Goal: Book appointment/travel/reservation

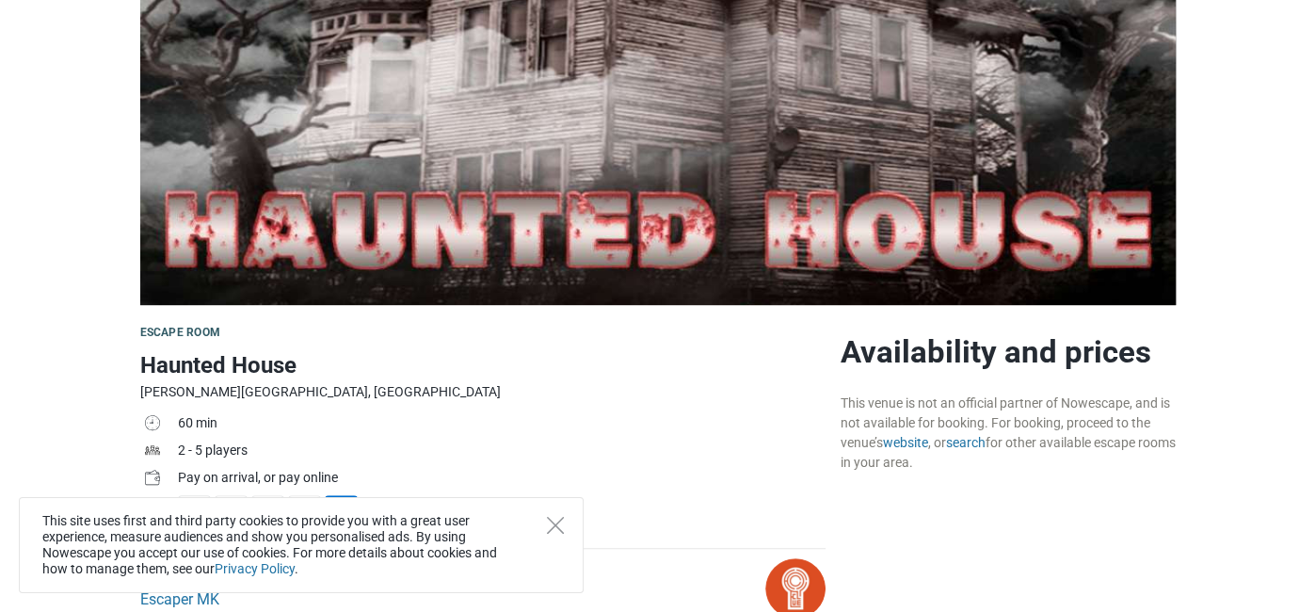
scroll to position [263, 0]
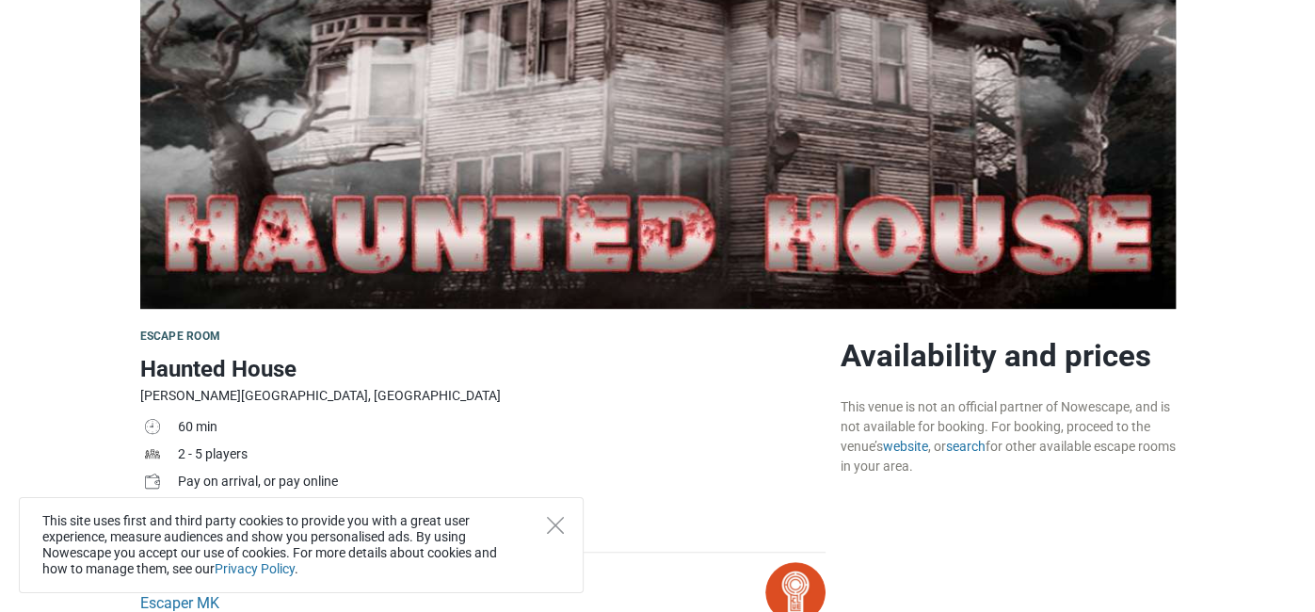
click at [541, 542] on div "This site uses first and third party cookies to provide you with a great user e…" at bounding box center [301, 545] width 565 height 96
click at [567, 531] on div "This site uses first and third party cookies to provide you with a great user e…" at bounding box center [301, 545] width 565 height 96
click at [566, 524] on div "This site uses first and third party cookies to provide you with a great user e…" at bounding box center [301, 545] width 565 height 96
click at [560, 524] on icon "Close" at bounding box center [555, 525] width 17 height 17
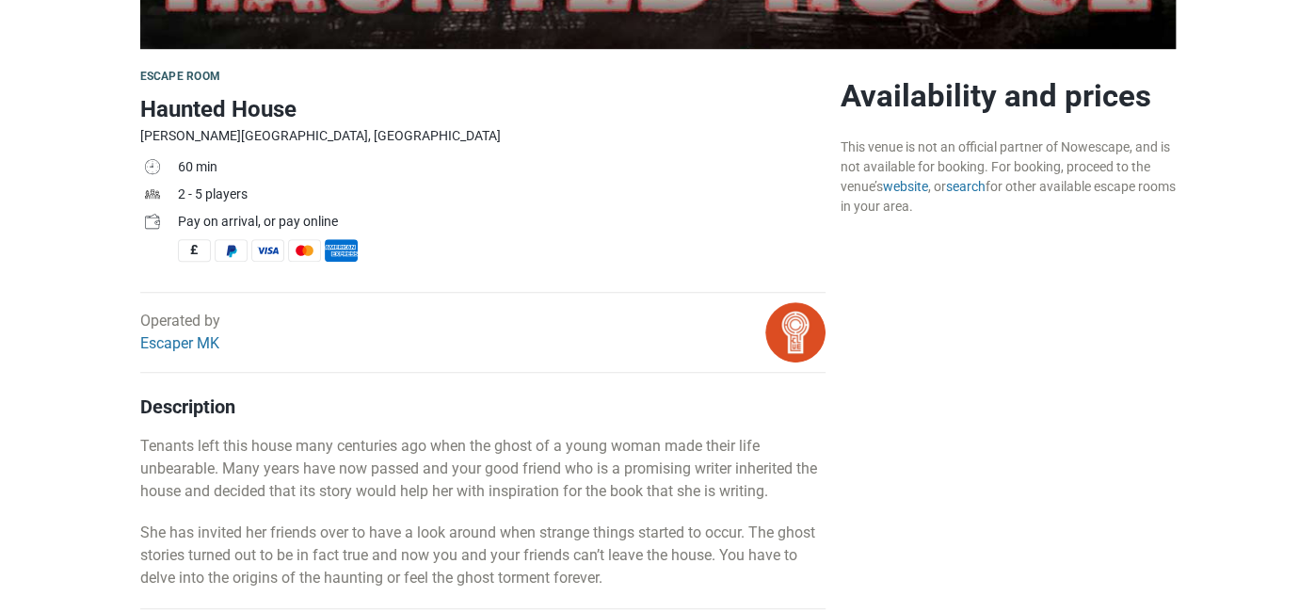
scroll to position [526, 0]
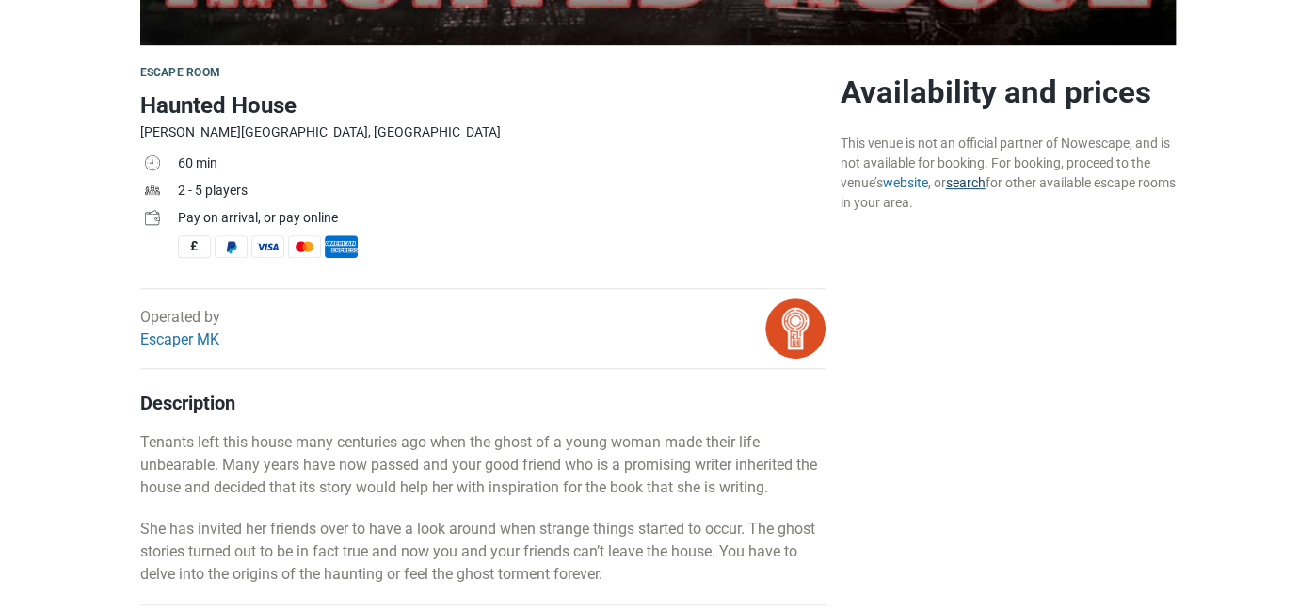
click at [957, 184] on link "search" at bounding box center [966, 182] width 40 height 15
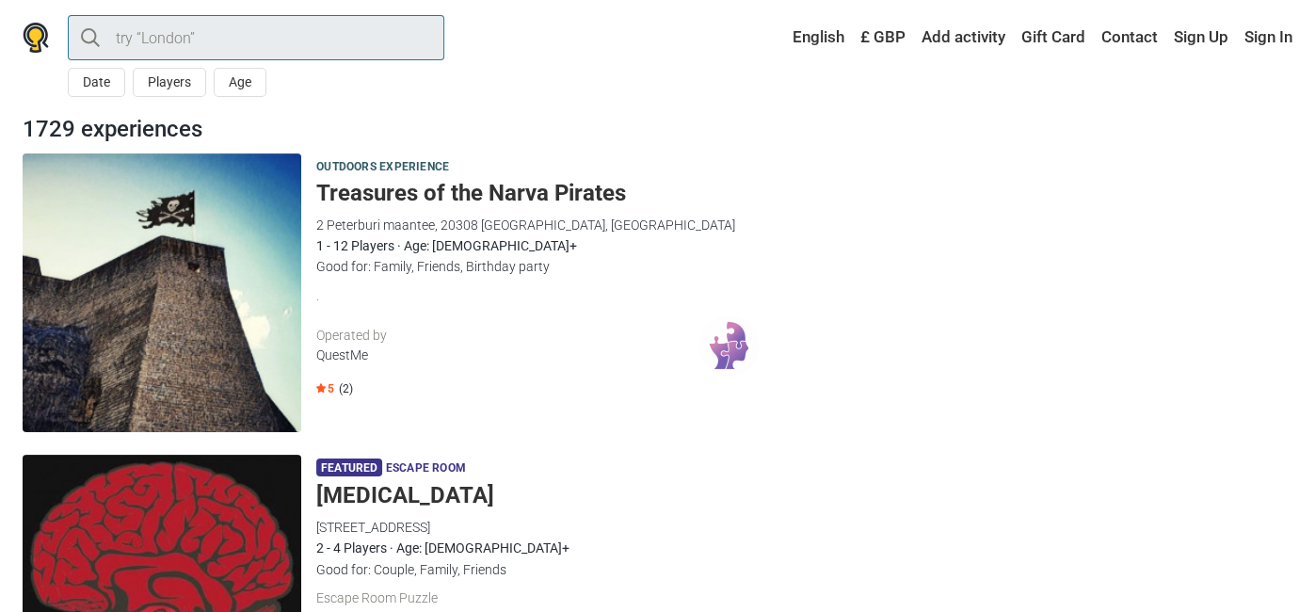
click at [255, 20] on input "search" at bounding box center [256, 37] width 376 height 45
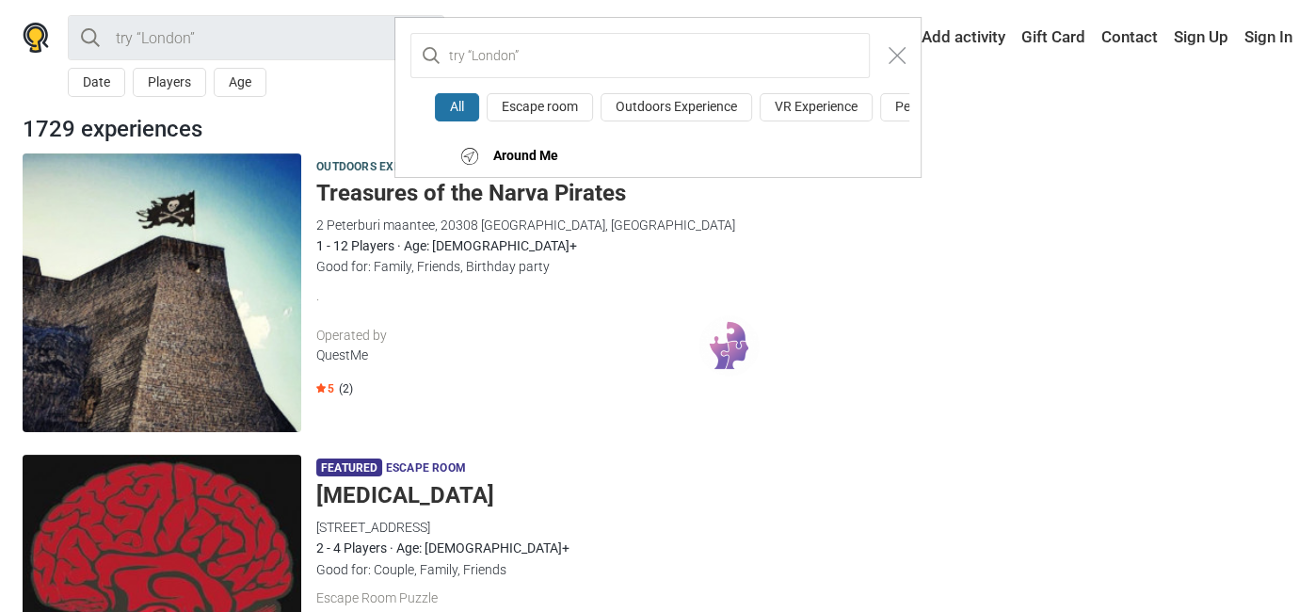
click at [289, 36] on div "All Escape room Outdoors Experience VR Experience Performance Action game Kids …" at bounding box center [657, 306] width 1315 height 612
click at [897, 42] on button "Close modal" at bounding box center [897, 56] width 36 height 36
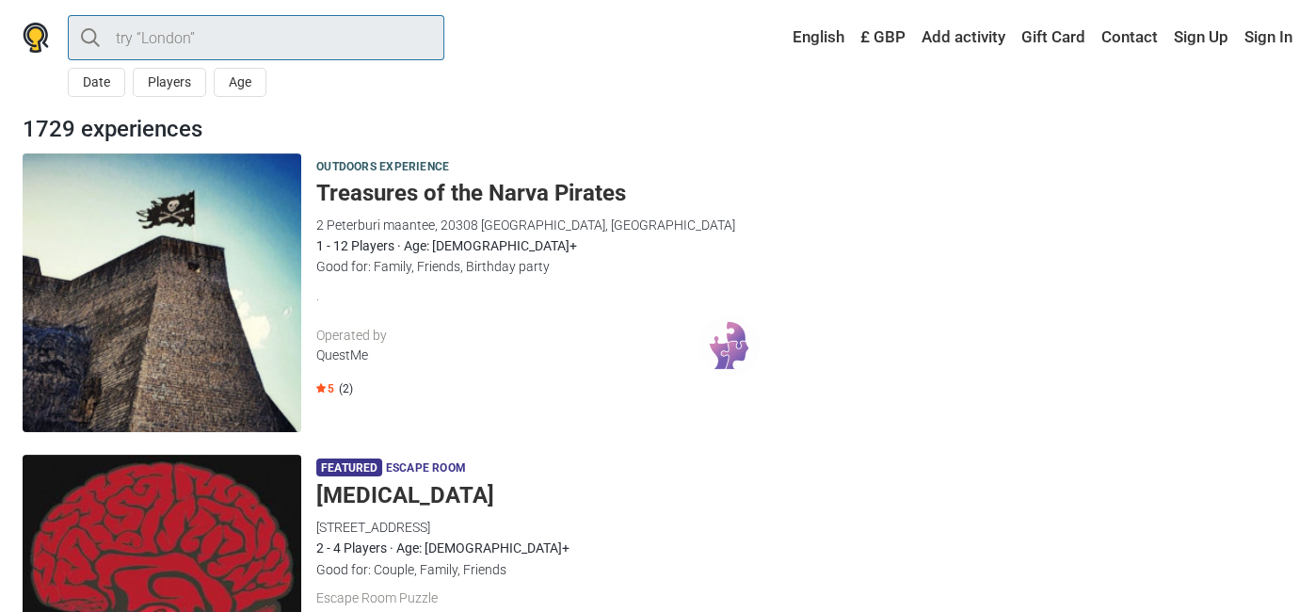
click at [360, 21] on input "search" at bounding box center [256, 37] width 376 height 45
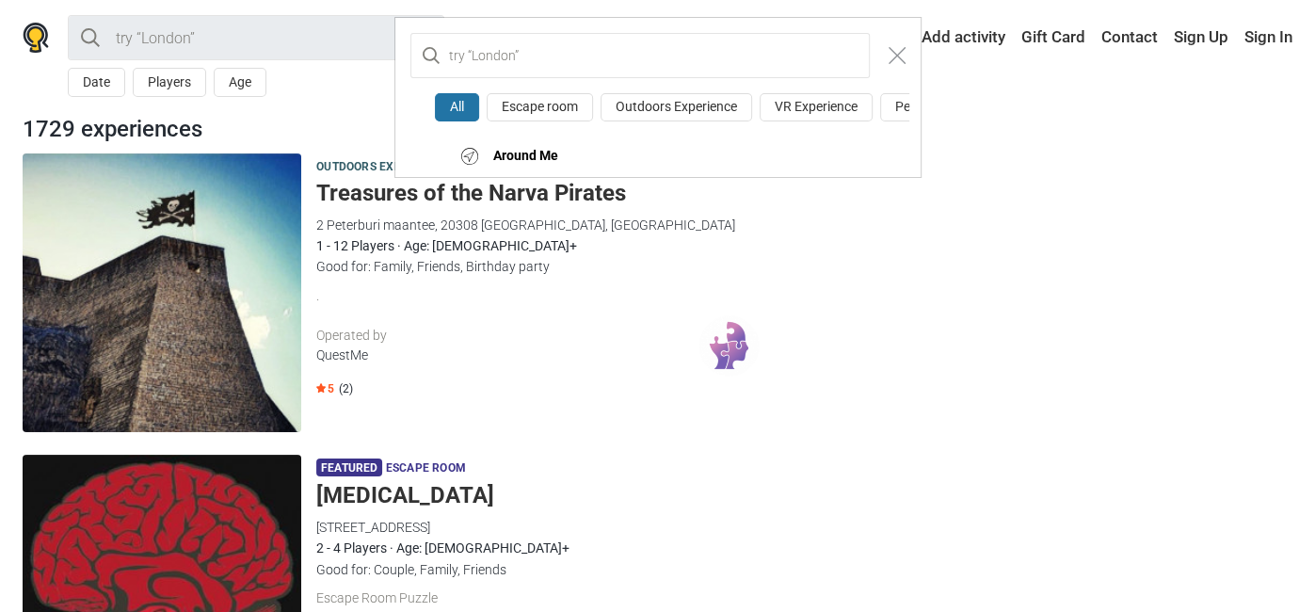
click at [349, 22] on div "All Escape room Outdoors Experience VR Experience Performance Action game Kids …" at bounding box center [657, 306] width 1315 height 612
click at [325, 33] on div "All Escape room Outdoors Experience VR Experience Performance Action game Kids …" at bounding box center [657, 306] width 1315 height 612
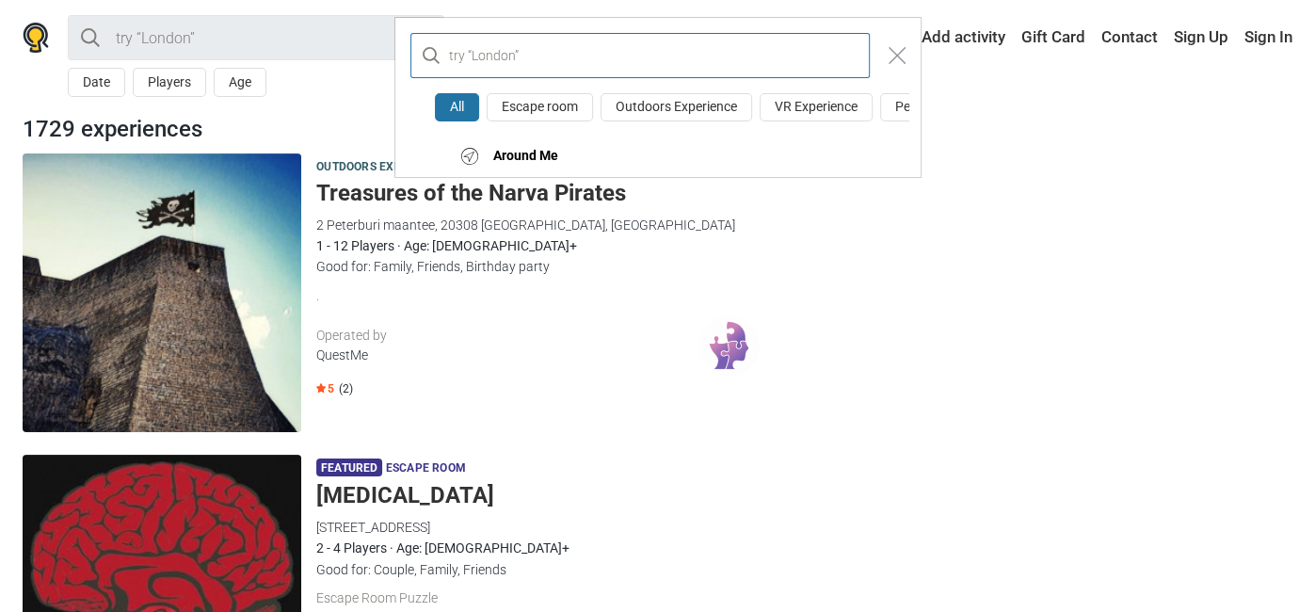
click at [511, 55] on input "text" at bounding box center [639, 55] width 459 height 45
type input "milton keynes"
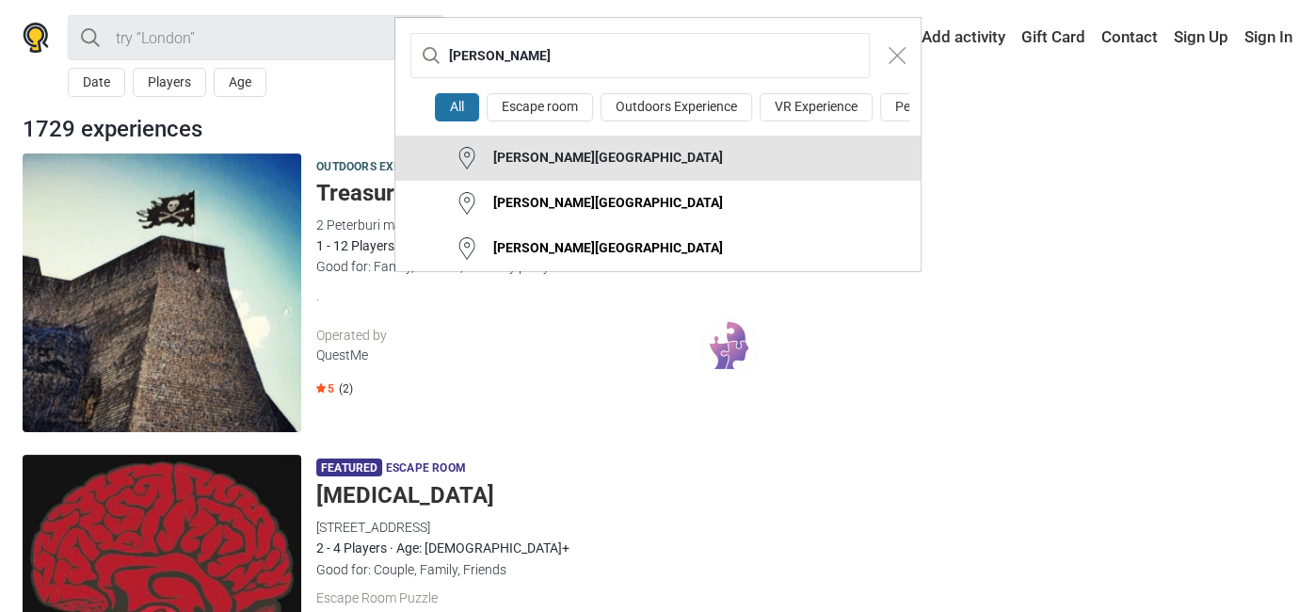
click at [581, 167] on button "[PERSON_NAME][GEOGRAPHIC_DATA]" at bounding box center [657, 158] width 525 height 45
type input "[PERSON_NAME][GEOGRAPHIC_DATA]"
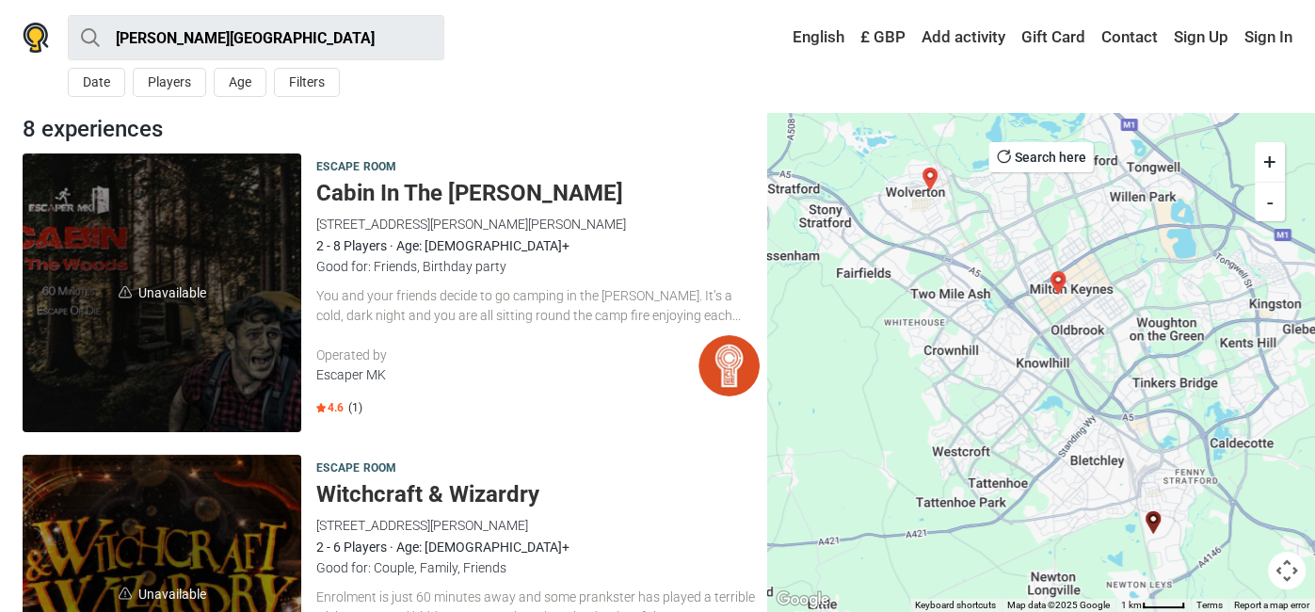
click at [162, 360] on span "Unavailable" at bounding box center [162, 292] width 279 height 279
